Goal: Task Accomplishment & Management: Manage account settings

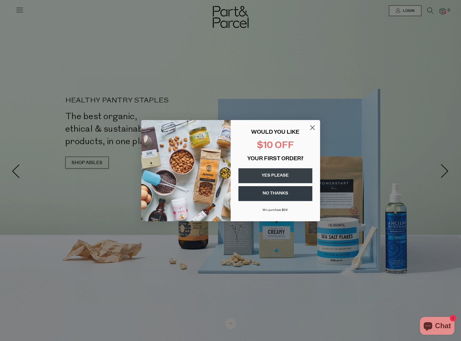
click at [382, 51] on div "Close dialog WOULD YOU LIKE $10 OFF YOUR FIRST ORDER? YES PLEASE NO THANKS Min …" at bounding box center [230, 170] width 461 height 341
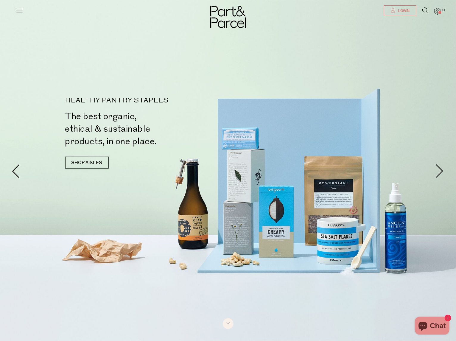
click at [401, 13] on span "Login" at bounding box center [402, 10] width 13 height 5
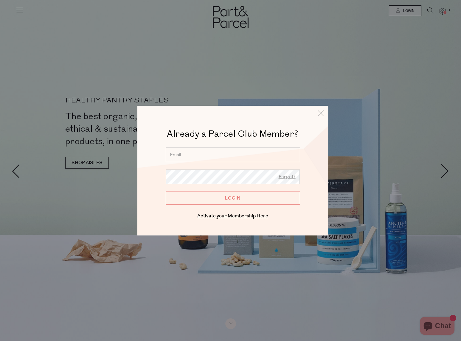
click at [226, 158] on input "email" at bounding box center [233, 154] width 134 height 15
type input "ccg15@hotmail.com.au"
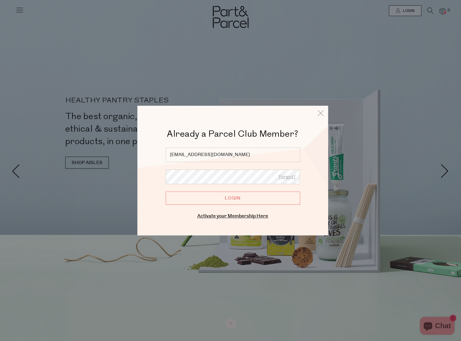
click at [166, 192] on input "Login" at bounding box center [233, 198] width 134 height 13
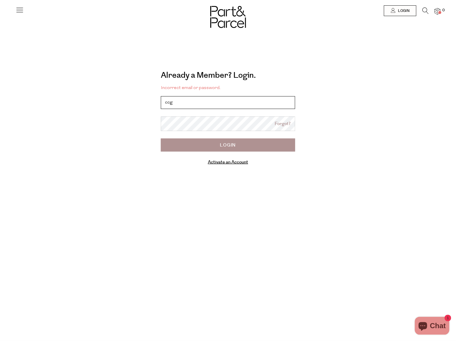
type input "[EMAIL_ADDRESS][DOMAIN_NAME]"
click at [116, 39] on div "Already a Member? Login. Forgot? Incorrect email or password. ccg15@hotmail.com…" at bounding box center [228, 106] width 331 height 135
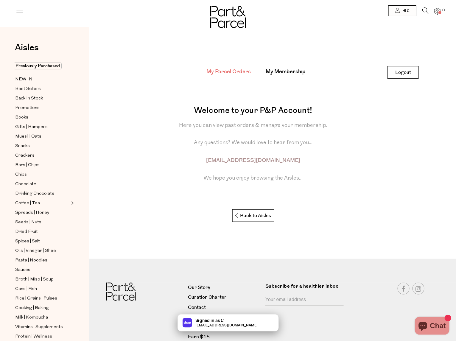
click at [158, 84] on div "Welcome to your P&P Account! Here you can view past orders & manage your member…" at bounding box center [253, 155] width 307 height 143
click at [278, 44] on main "My Parcel Orders My Membership Logout Logout Welcome to your P&P Account! Here …" at bounding box center [272, 136] width 367 height 201
click at [252, 32] on div "My Parcel Orders My Membership Logout Logout Welcome to your P&P Account! Here …" at bounding box center [272, 187] width 367 height 320
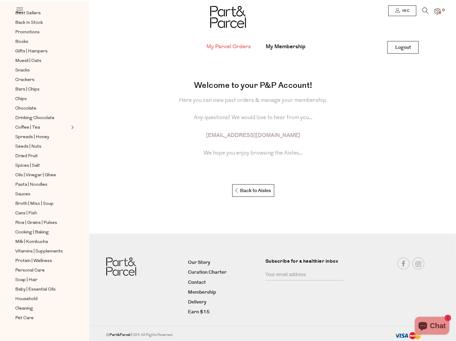
scroll to position [27, 0]
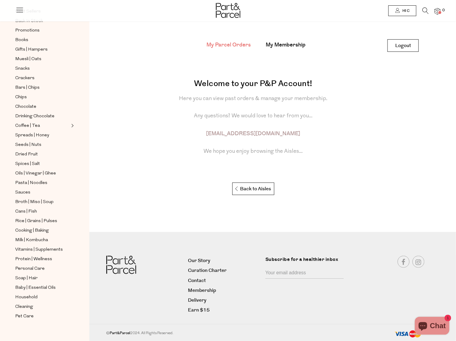
click at [406, 9] on span "Hi C" at bounding box center [405, 10] width 9 height 5
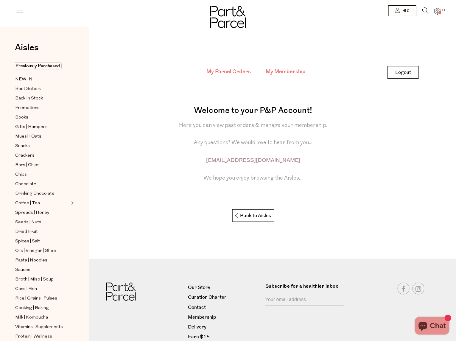
click at [292, 74] on link "My Membership" at bounding box center [286, 72] width 40 height 8
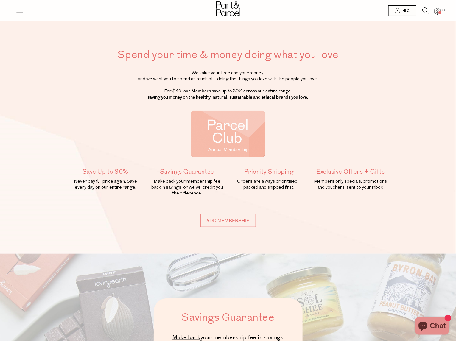
click at [438, 10] on img at bounding box center [438, 11] width 6 height 7
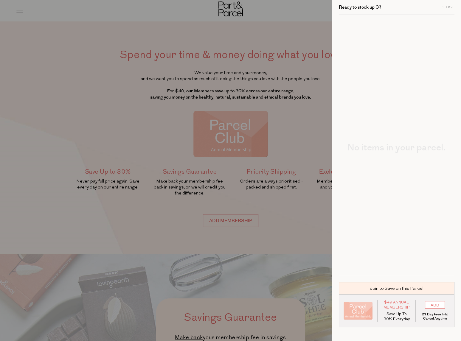
click at [295, 121] on div at bounding box center [230, 170] width 461 height 341
